Goal: Task Accomplishment & Management: Manage account settings

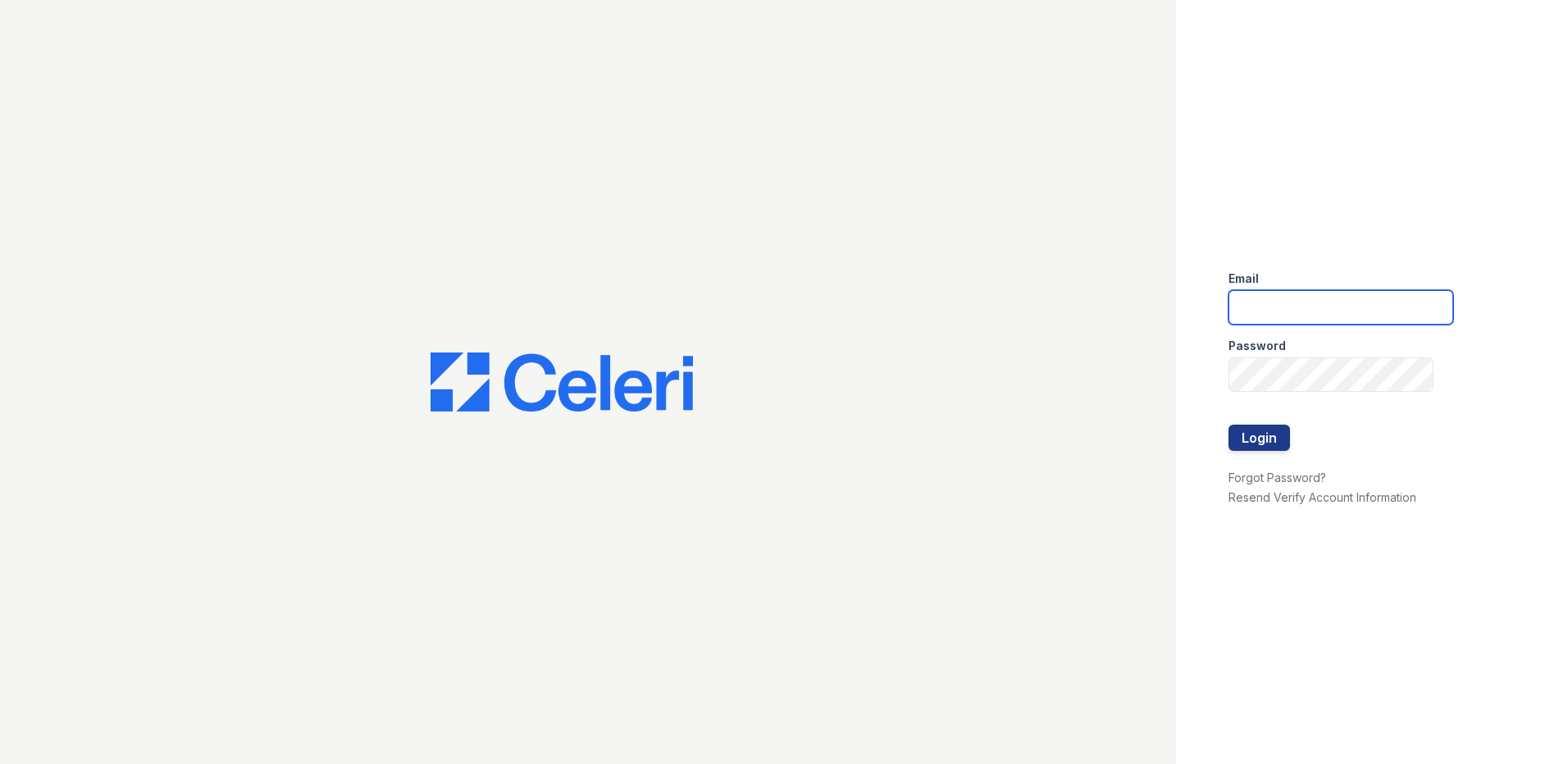
click at [1267, 309] on input "email" at bounding box center [1340, 307] width 224 height 34
type input "[EMAIL_ADDRESS][DOMAIN_NAME]"
click at [1265, 441] on button "Login" at bounding box center [1258, 437] width 61 height 26
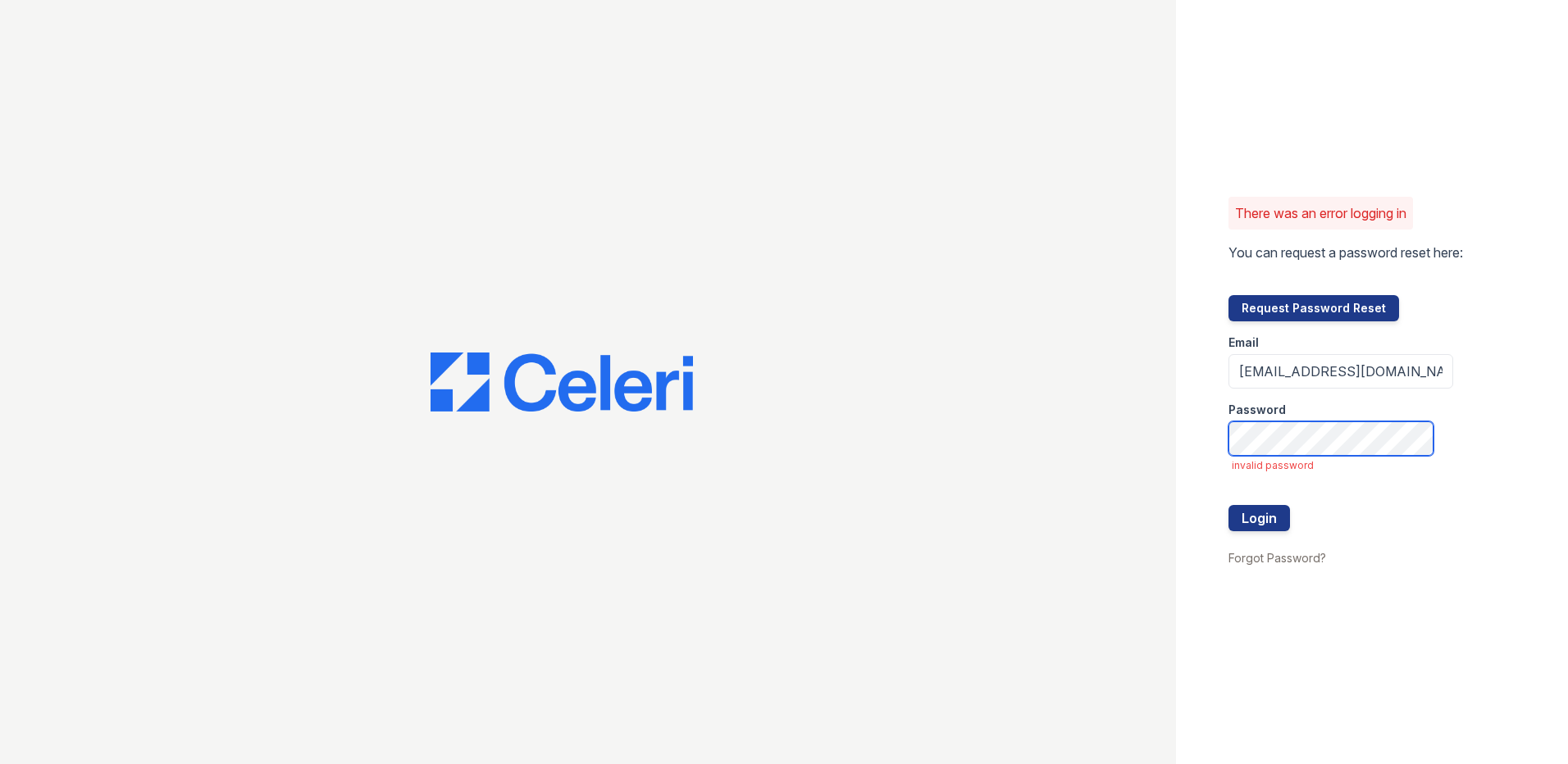
click at [1228, 505] on button "Login" at bounding box center [1258, 517] width 61 height 26
click at [1458, 486] on div "There was an error logging in You can request a password reset here: Request Pa…" at bounding box center [1372, 382] width 392 height 764
